Goal: Information Seeking & Learning: Understand process/instructions

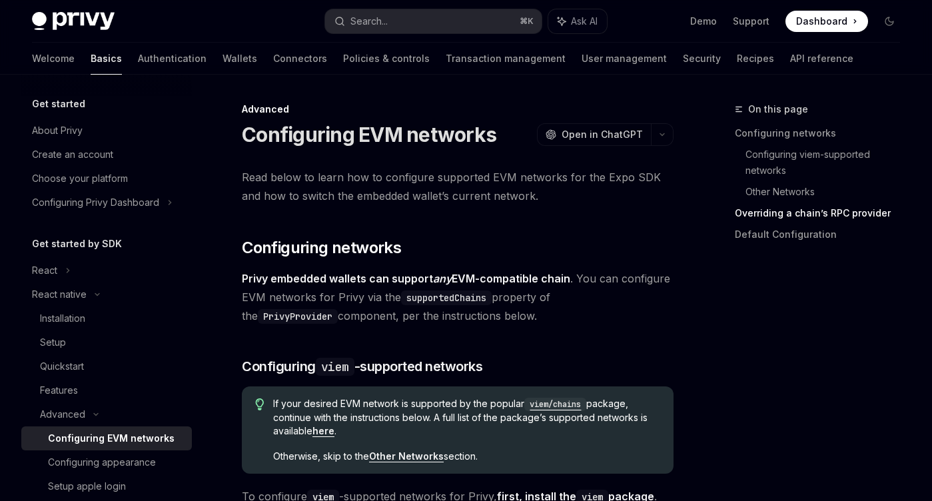
scroll to position [1677, 0]
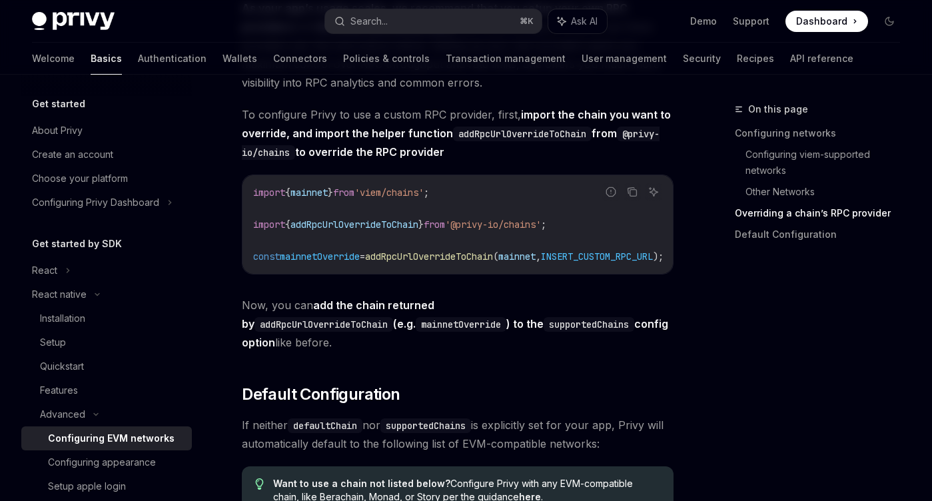
click at [424, 199] on span "'viem/chains'" at bounding box center [388, 193] width 69 height 12
click at [420, 199] on span "'viem/chains'" at bounding box center [388, 193] width 69 height 12
click at [410, 261] on code "import { mainnet } from 'viem/chains' ; import { addRpcUrlOverrideToChain } fro…" at bounding box center [474, 225] width 442 height 80
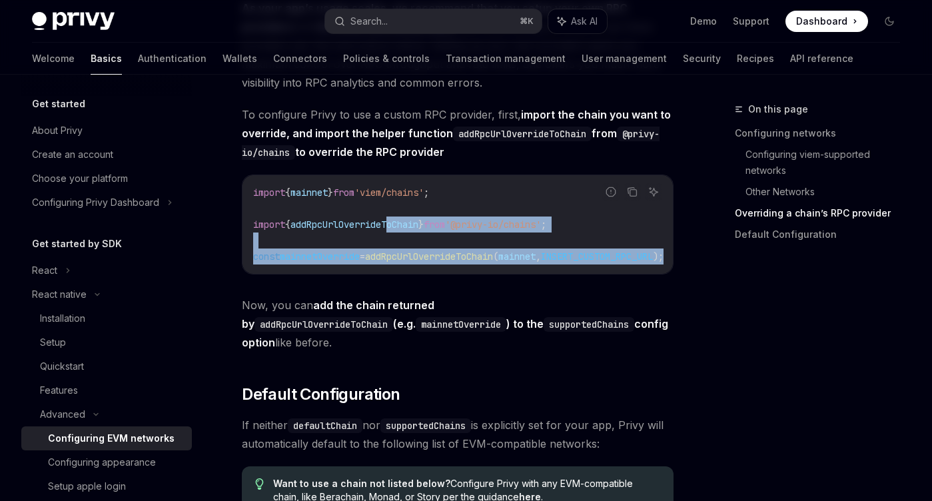
drag, startPoint x: 396, startPoint y: 239, endPoint x: 418, endPoint y: 282, distance: 48.0
click at [418, 274] on div "import { mainnet } from 'viem/chains' ; import { addRpcUrlOverrideToChain } fro…" at bounding box center [457, 224] width 430 height 99
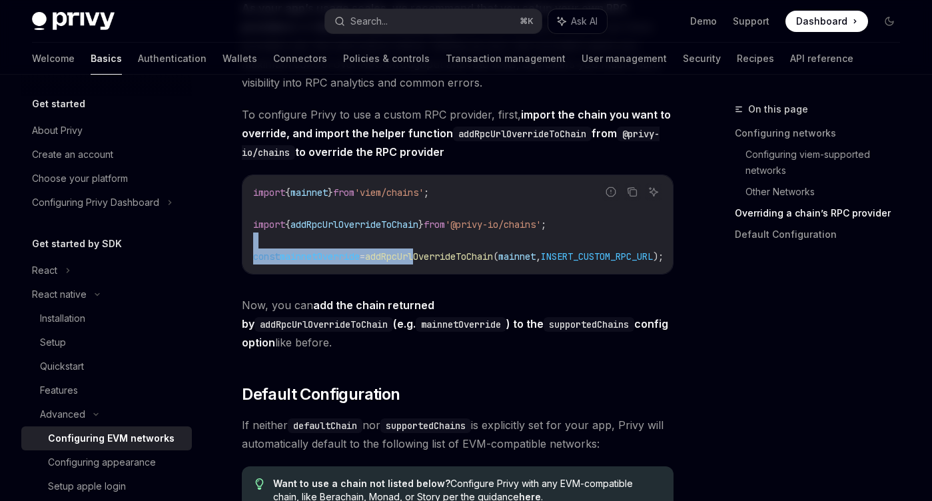
drag, startPoint x: 434, startPoint y: 268, endPoint x: 349, endPoint y: 250, distance: 86.6
click at [349, 250] on code "import { mainnet } from 'viem/chains' ; import { addRpcUrlOverrideToChain } fro…" at bounding box center [474, 225] width 442 height 80
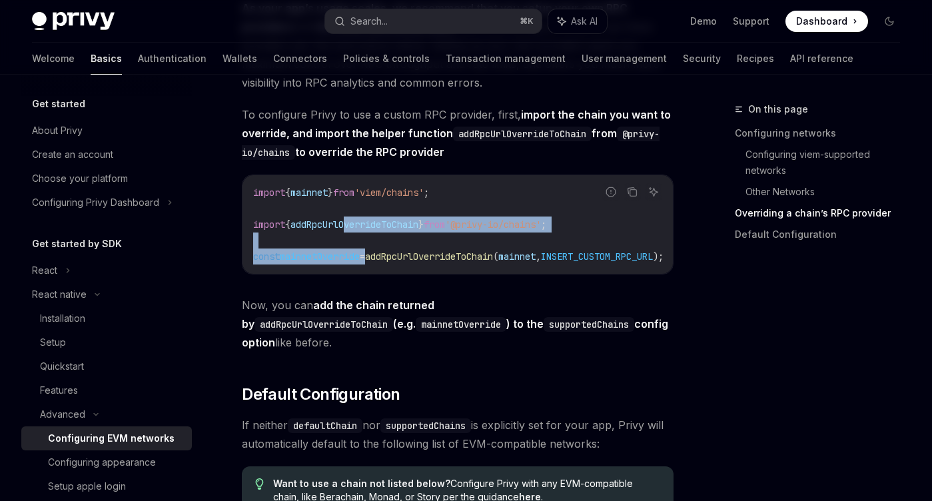
drag, startPoint x: 352, startPoint y: 234, endPoint x: 380, endPoint y: 264, distance: 41.5
click at [379, 264] on code "import { mainnet } from 'viem/chains' ; import { addRpcUrlOverrideToChain } fro…" at bounding box center [474, 225] width 442 height 80
click at [365, 262] on span "=" at bounding box center [362, 256] width 5 height 12
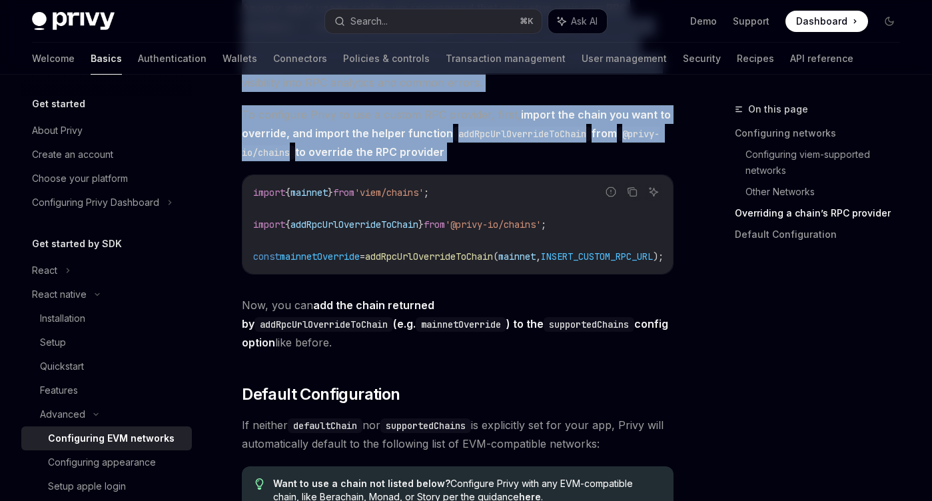
scroll to position [0, 65]
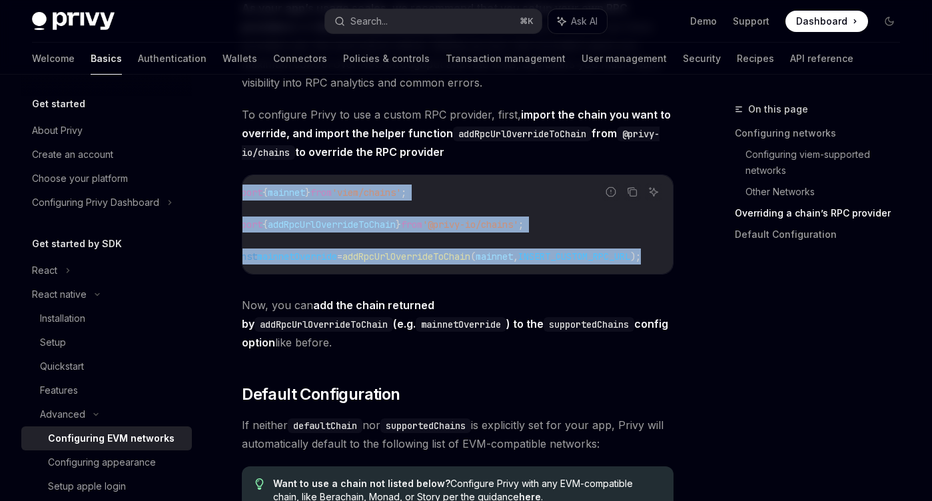
drag, startPoint x: 252, startPoint y: 207, endPoint x: 652, endPoint y: 272, distance: 405.1
click at [653, 272] on div "import { mainnet } from 'viem/chains' ; import { addRpcUrlOverrideToChain } fro…" at bounding box center [457, 224] width 430 height 99
copy code "import { mainnet } from 'viem/chains' ; import { addRpcUrlOverrideToChain } fro…"
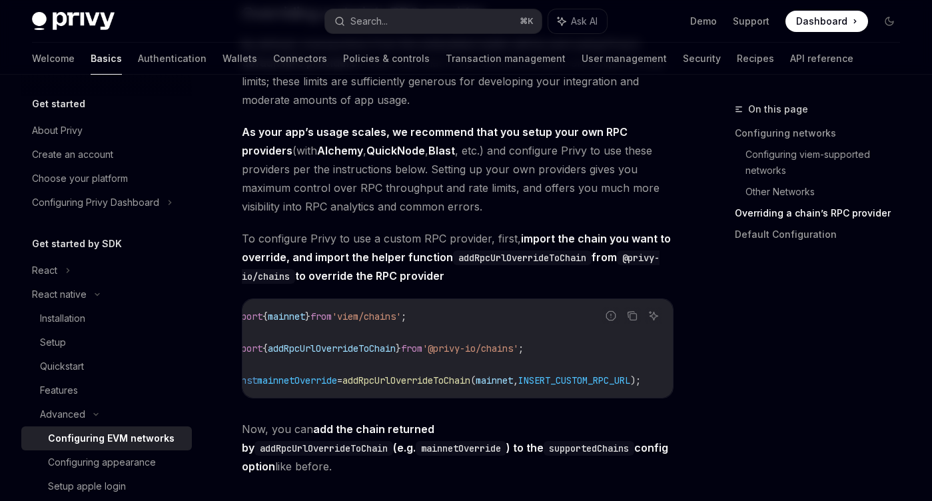
scroll to position [1551, 0]
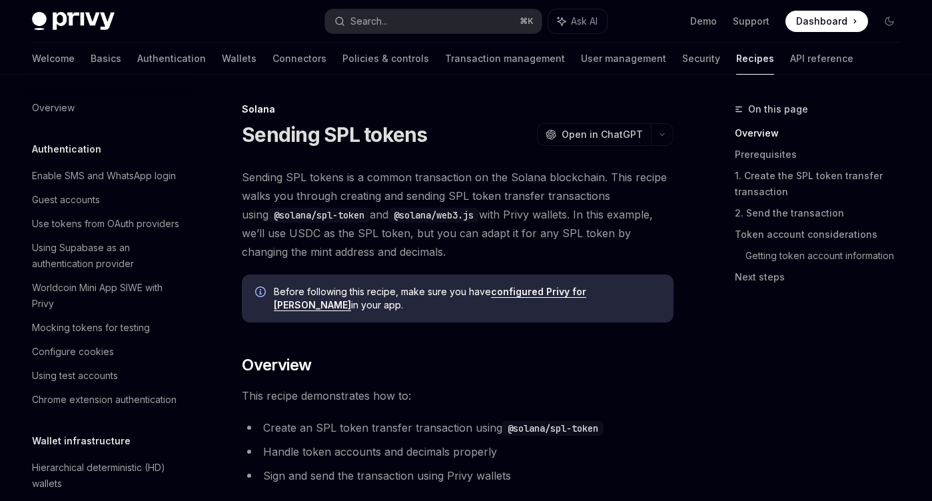
scroll to position [1999, 0]
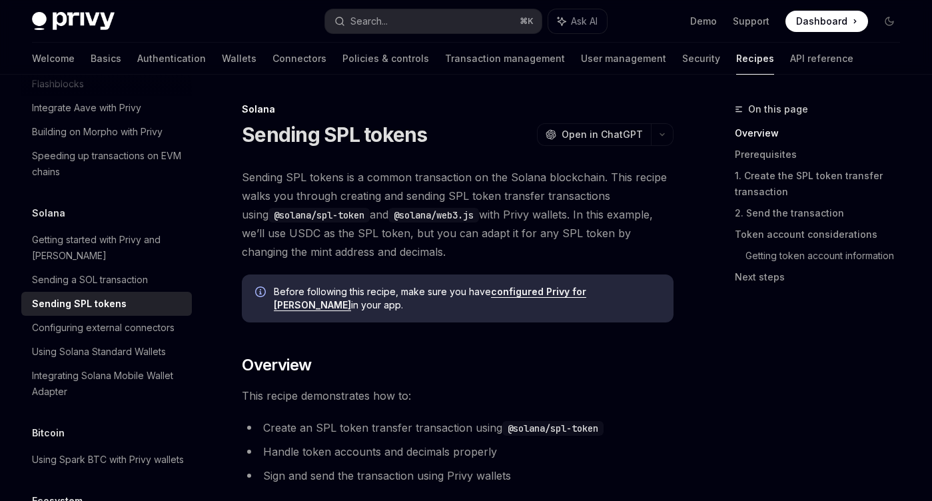
drag, startPoint x: 330, startPoint y: 174, endPoint x: 455, endPoint y: 255, distance: 148.7
click at [455, 255] on span "Sending SPL tokens is a common transaction on the Solana blockchain. This recip…" at bounding box center [458, 214] width 432 height 93
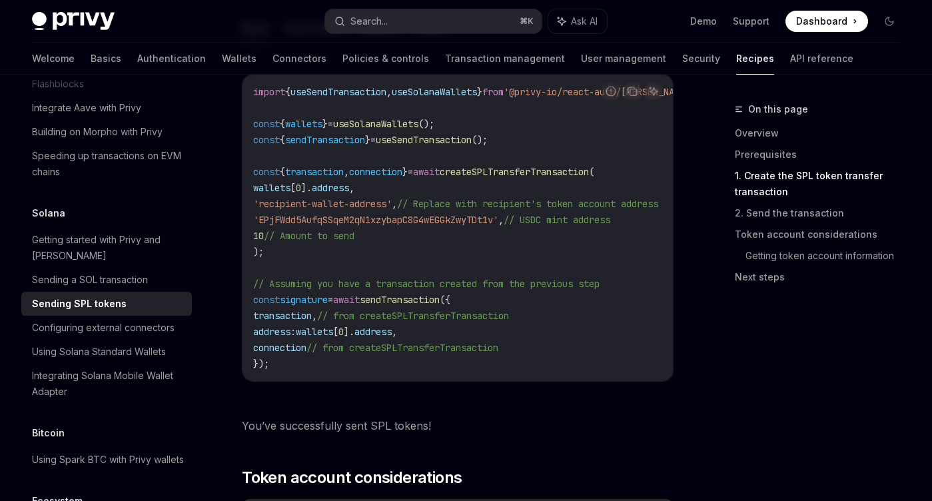
scroll to position [1662, 0]
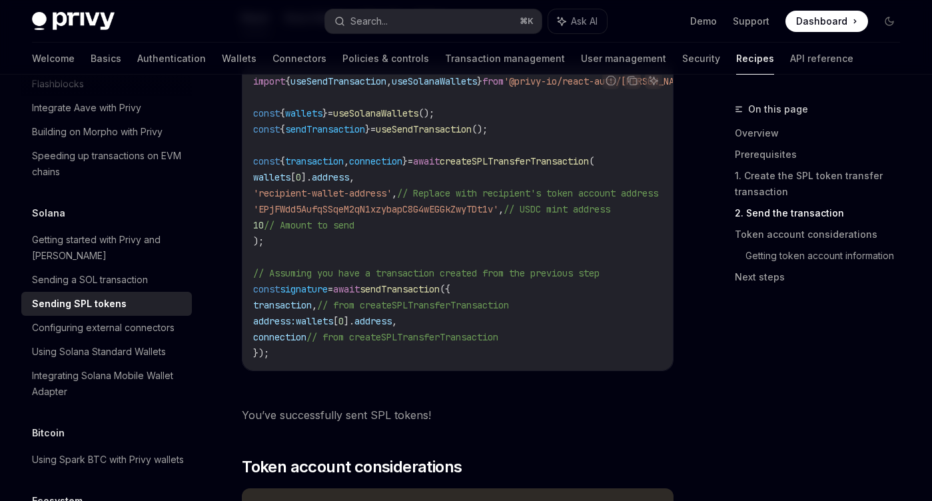
click at [419, 215] on span "'EPjFWdd5AufqSSqeM2qN1xzybapC8G4wEGGkZwyTDt1v'" at bounding box center [375, 209] width 245 height 12
copy span "EPjFWdd5AufqSSqeM2qN1xzybapC8G4wEGGkZwyTDt1v"
click at [424, 262] on code "import { useSendTransaction , useSolanaWallets } from '@privy-io/react-auth/sol…" at bounding box center [493, 217] width 480 height 288
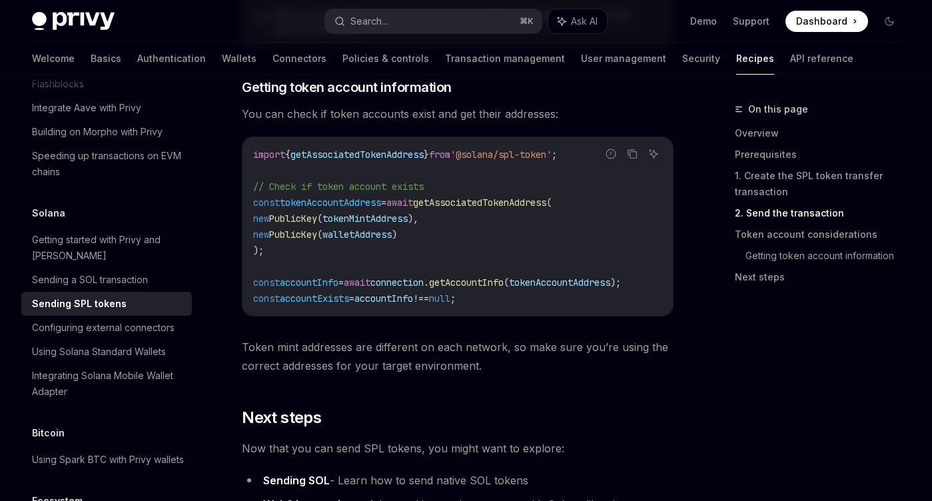
scroll to position [2168, 0]
